Goal: Task Accomplishment & Management: Use online tool/utility

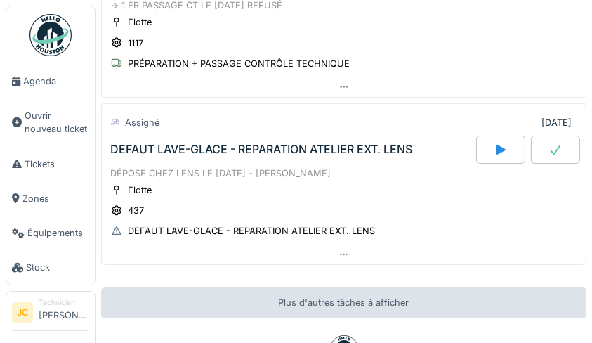
scroll to position [181, 0]
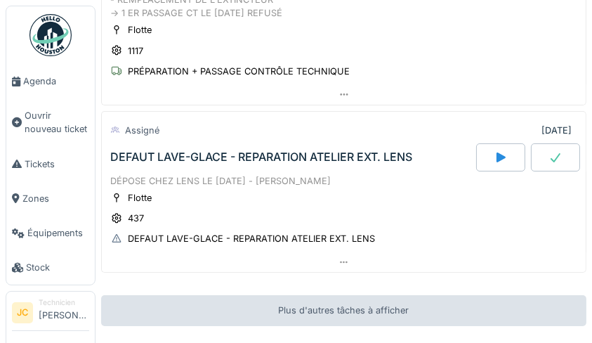
click at [376, 159] on div "DEFAUT LAVE-GLACE - REPARATION ATELIER EXT. LENS" at bounding box center [261, 156] width 302 height 13
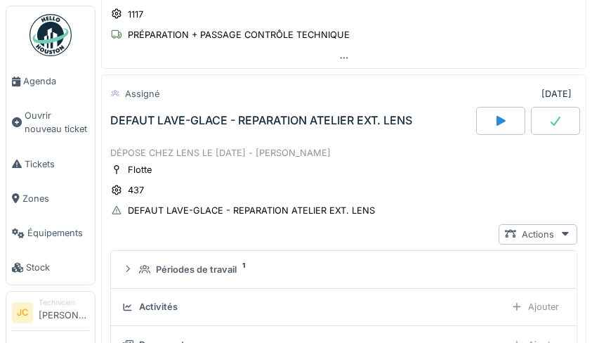
scroll to position [234, 0]
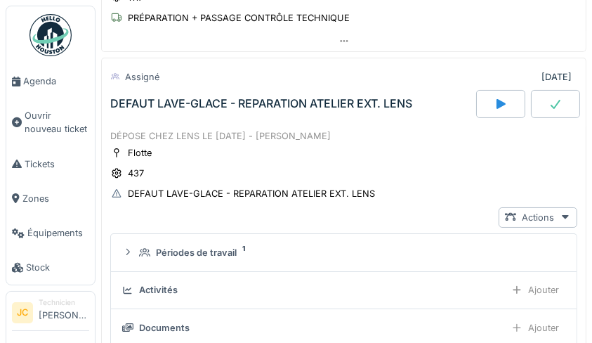
click at [298, 197] on div "DEFAUT LAVE-GLACE - REPARATION ATELIER EXT. LENS" at bounding box center [251, 193] width 247 height 13
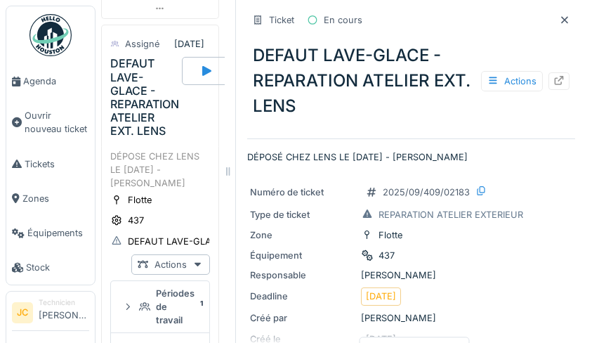
click at [553, 81] on icon at bounding box center [558, 80] width 11 height 9
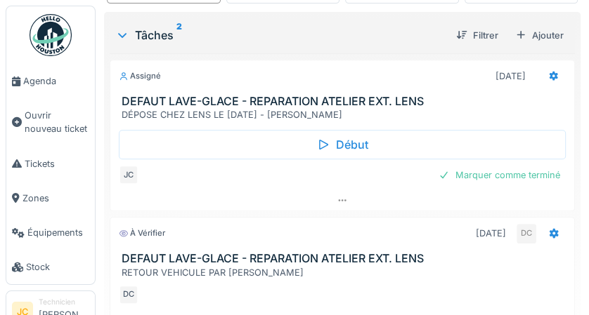
scroll to position [306, 0]
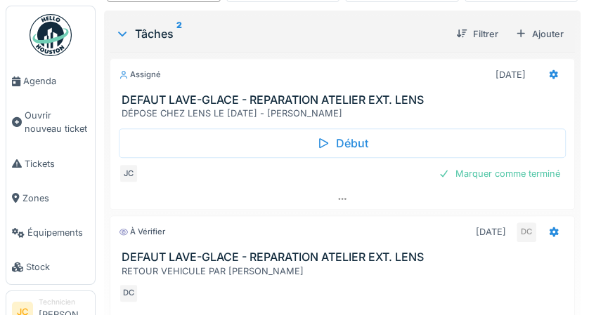
click at [530, 172] on div "Marquer comme terminé" at bounding box center [499, 173] width 133 height 19
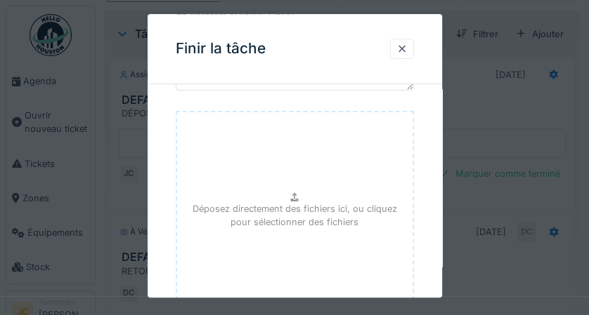
scroll to position [218, 0]
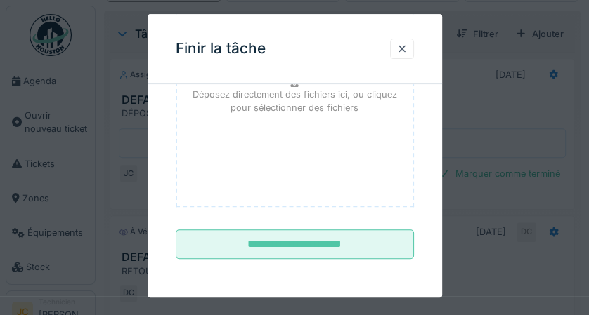
click at [368, 251] on input "**********" at bounding box center [295, 245] width 238 height 30
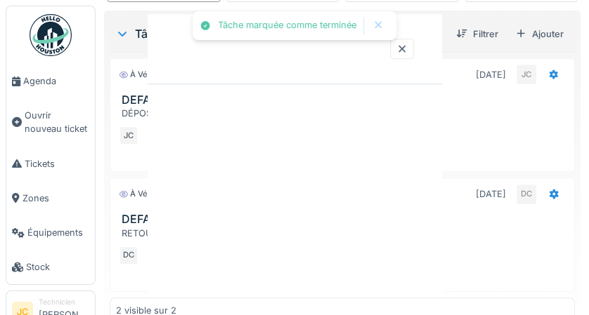
scroll to position [0, 0]
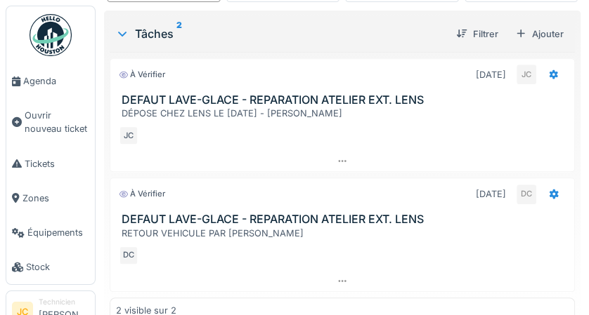
click at [41, 31] on img at bounding box center [51, 35] width 42 height 42
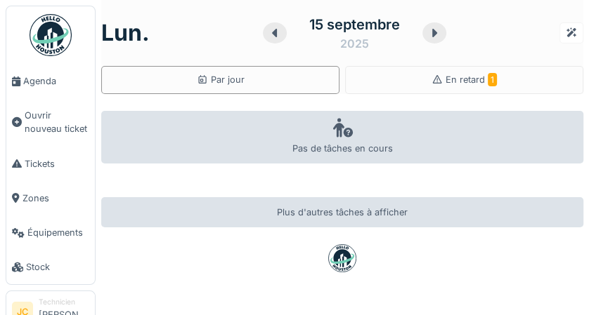
click at [486, 79] on div "En retard 1" at bounding box center [464, 80] width 238 height 28
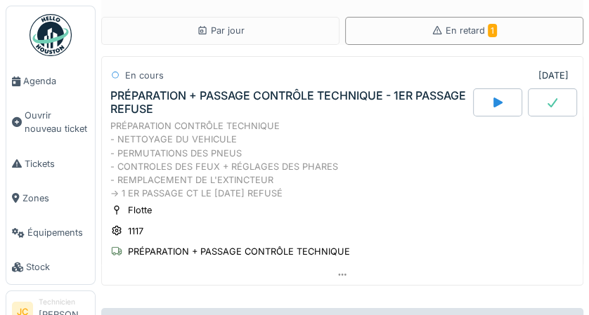
click at [46, 169] on span "Tickets" at bounding box center [57, 163] width 65 height 13
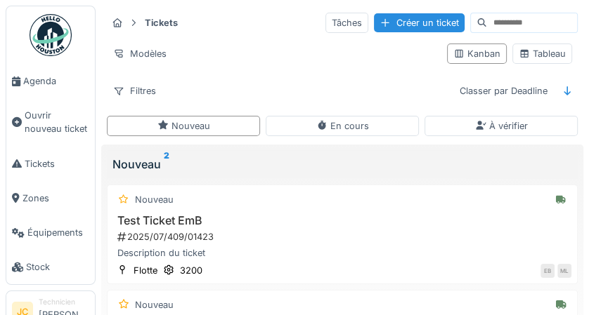
click at [545, 58] on div "Tableau" at bounding box center [541, 53] width 47 height 13
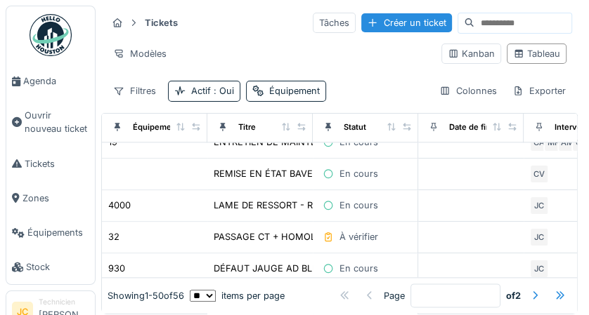
scroll to position [860, 0]
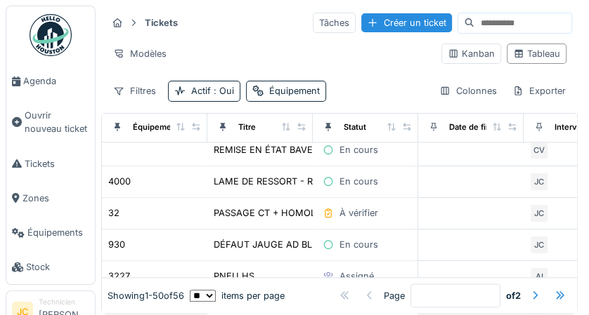
click at [306, 178] on div "LAME DE RESSORT - REPARATION ATELIER EXT. MAZUIN FLEURUS" at bounding box center [360, 181] width 293 height 13
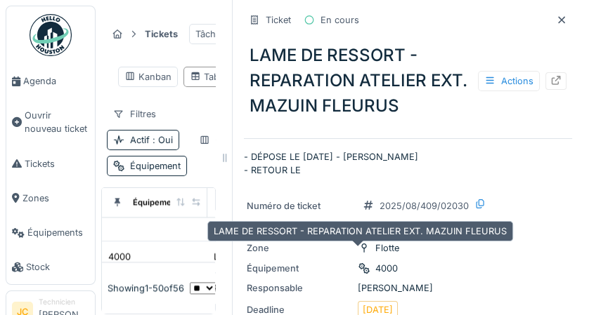
click at [550, 81] on icon at bounding box center [555, 80] width 11 height 9
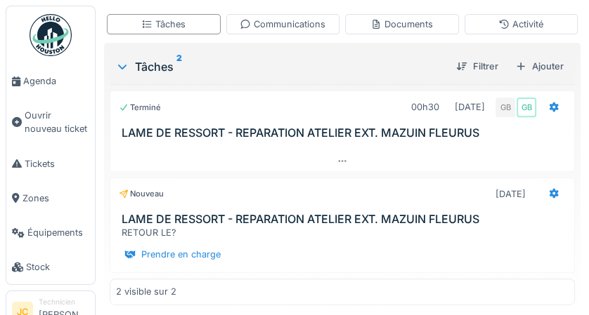
scroll to position [225, 0]
